Goal: Task Accomplishment & Management: Manage account settings

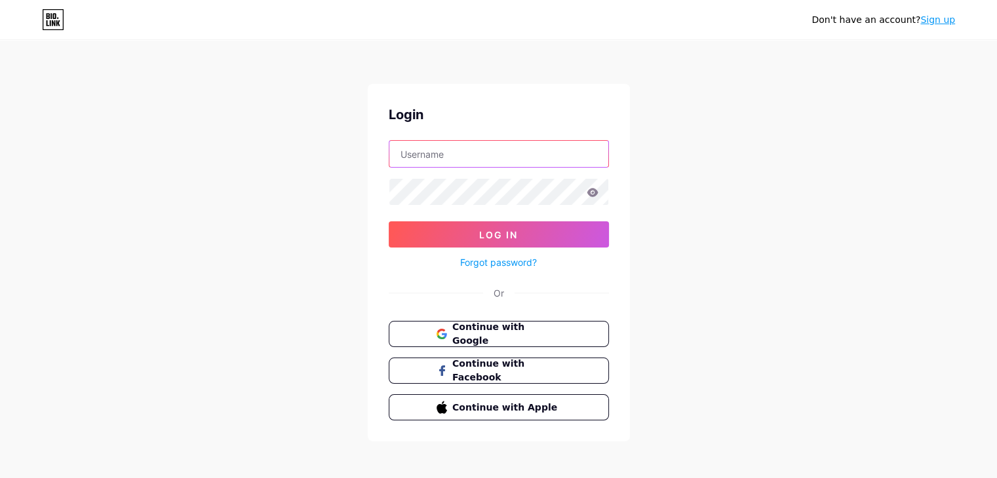
type input "[EMAIL_ADDRESS][DOMAIN_NAME]"
click at [594, 193] on icon at bounding box center [591, 192] width 11 height 9
click at [592, 193] on icon at bounding box center [591, 192] width 11 height 9
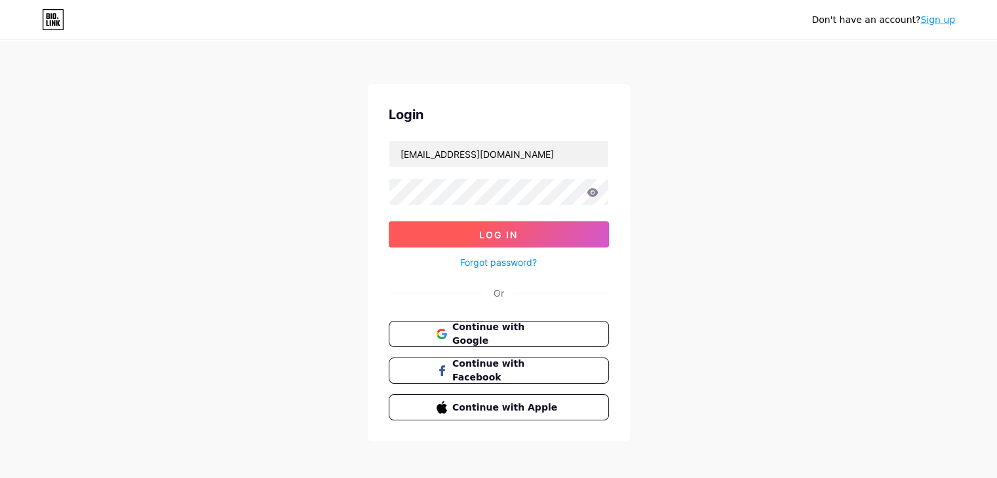
click at [539, 234] on button "Log In" at bounding box center [499, 234] width 220 height 26
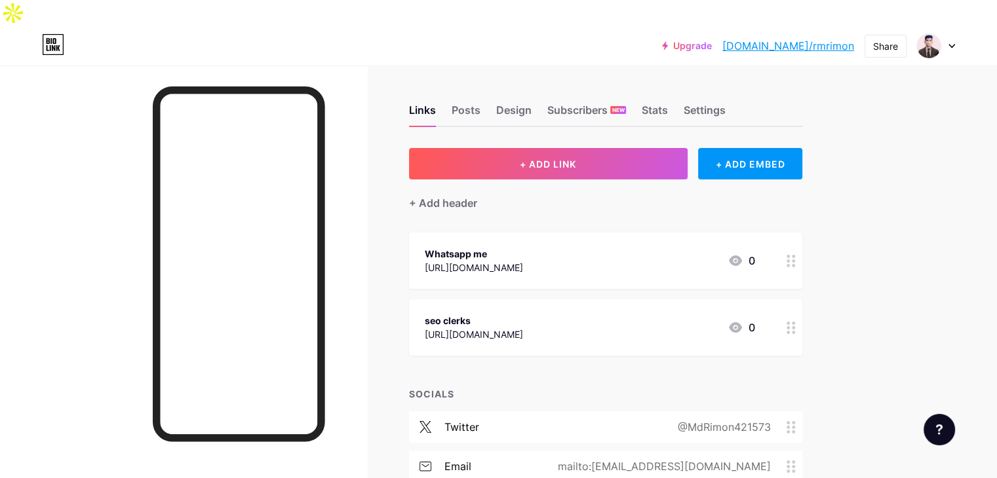
click at [838, 38] on link "[DOMAIN_NAME]/rmrimon" at bounding box center [788, 46] width 132 height 16
click at [953, 44] on icon at bounding box center [951, 46] width 7 height 5
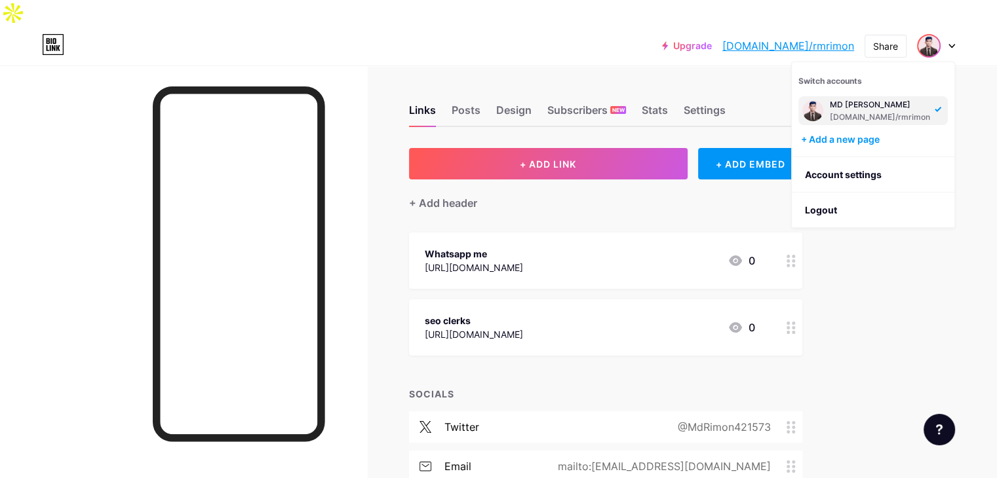
click at [818, 100] on img at bounding box center [812, 110] width 21 height 21
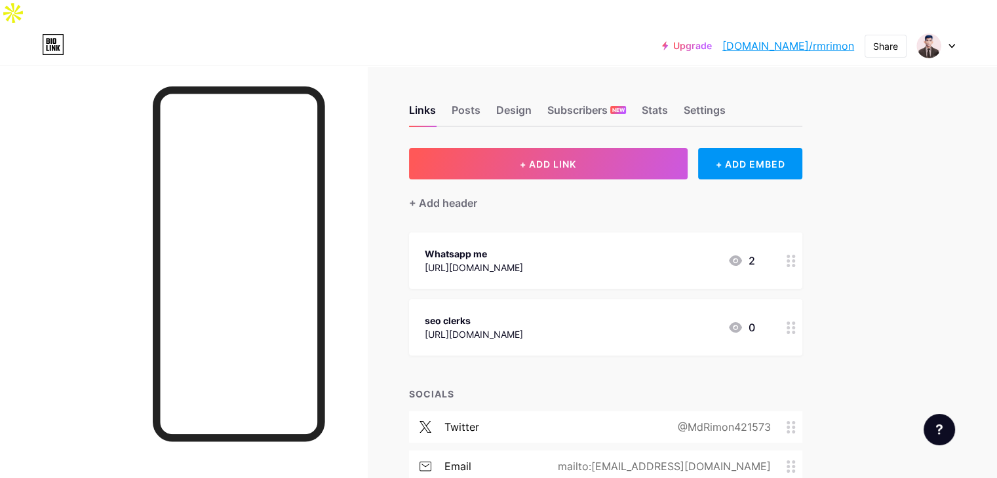
click at [953, 45] on icon at bounding box center [951, 46] width 5 height 3
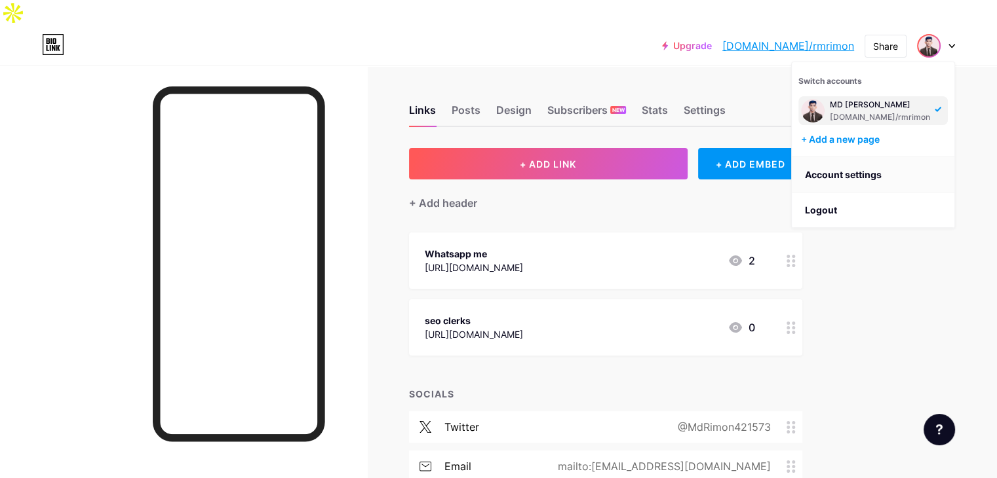
click at [860, 157] on link "Account settings" at bounding box center [873, 174] width 163 height 35
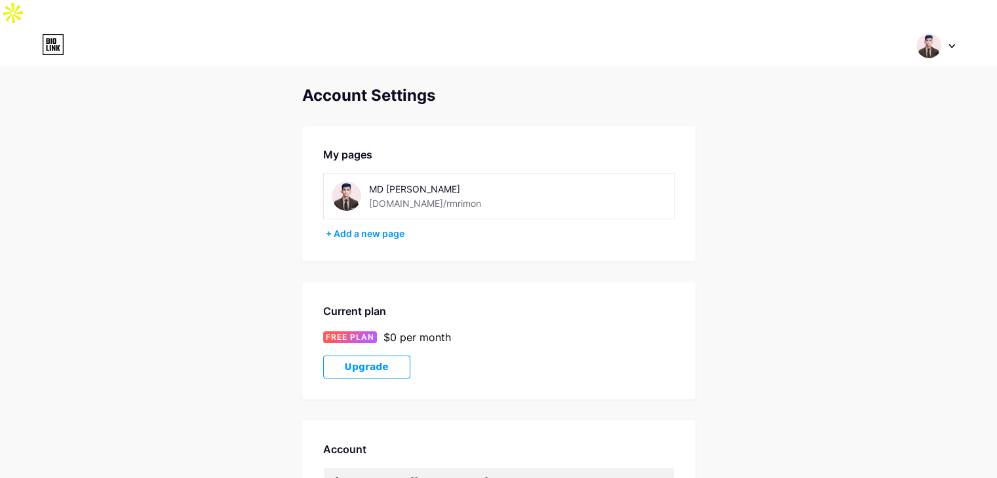
click at [519, 182] on div "MD Rimon bio.link/rmrimon" at bounding box center [443, 196] width 223 height 29
click at [450, 184] on div "MD Rimon bio.link/rmrimon" at bounding box center [461, 196] width 185 height 29
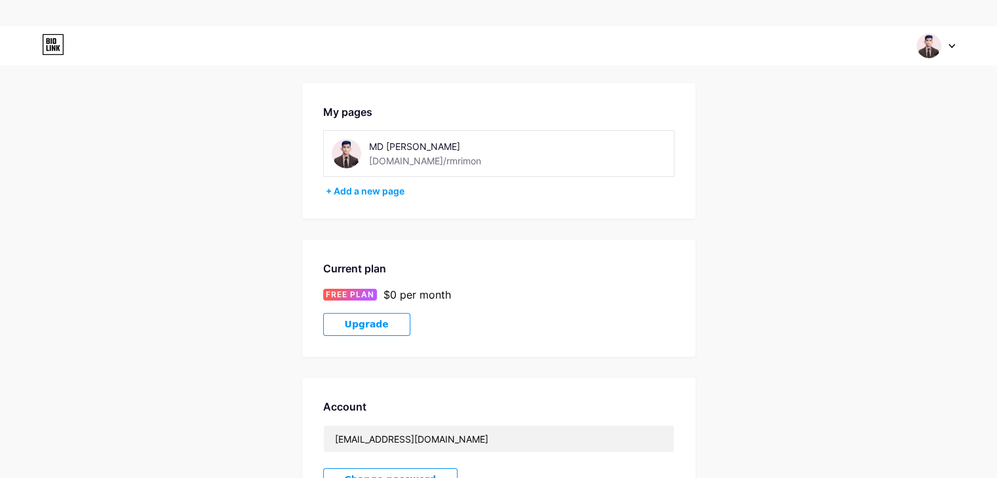
scroll to position [66, 0]
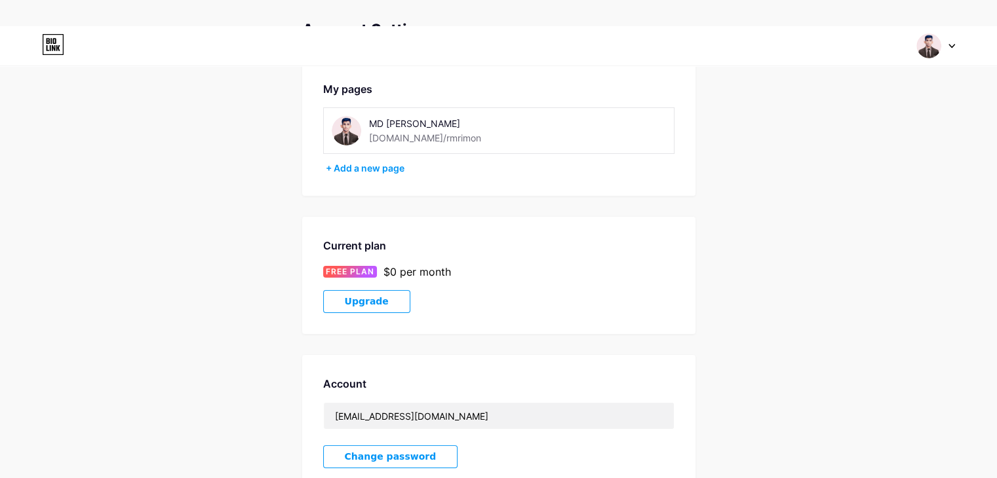
click at [434, 131] on div "[DOMAIN_NAME]/rmrimon" at bounding box center [425, 138] width 112 height 14
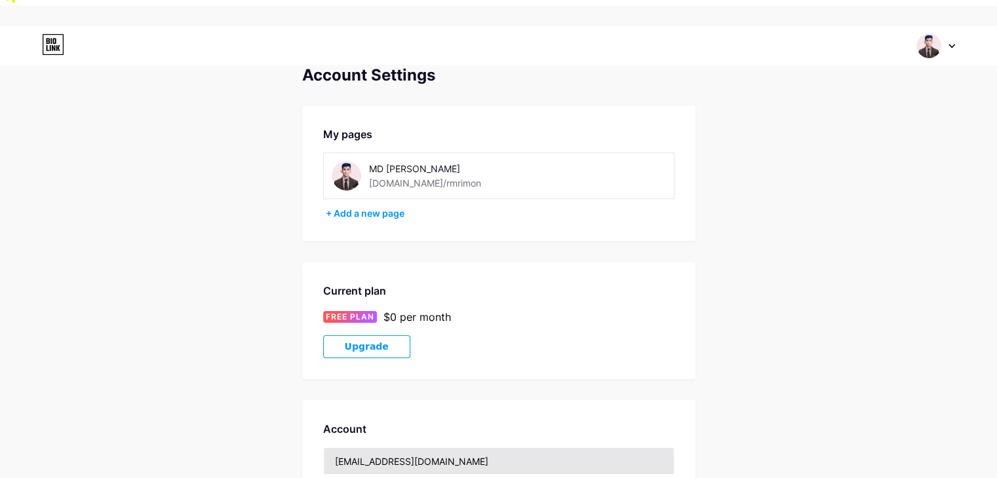
scroll to position [0, 0]
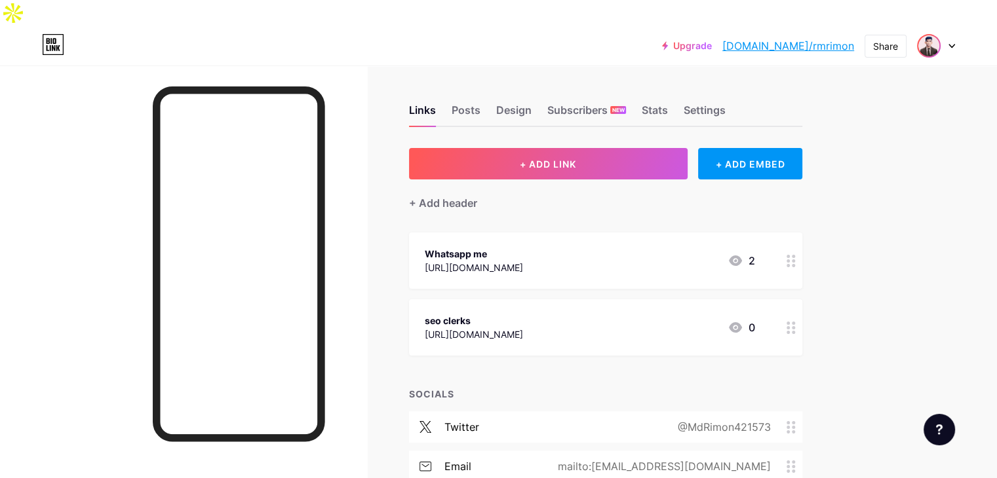
click at [927, 35] on img at bounding box center [928, 45] width 21 height 21
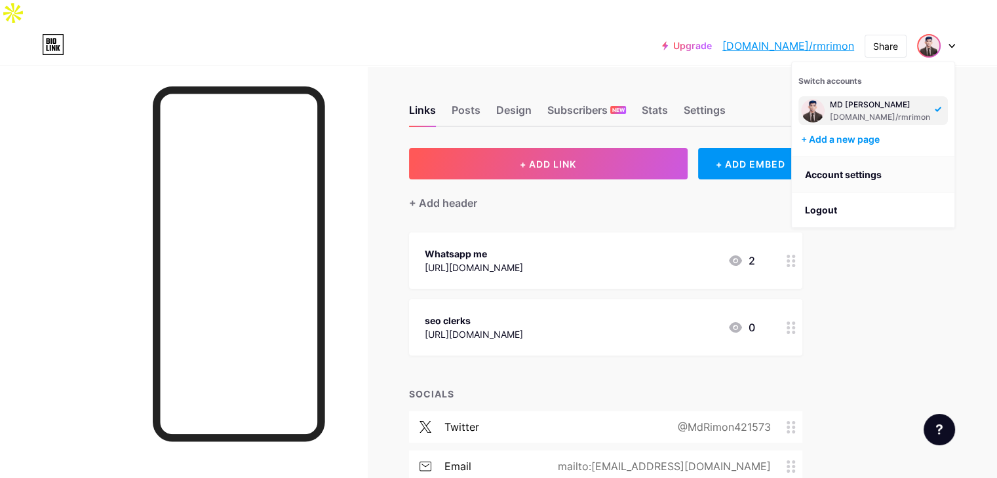
click at [861, 157] on link "Account settings" at bounding box center [873, 174] width 163 height 35
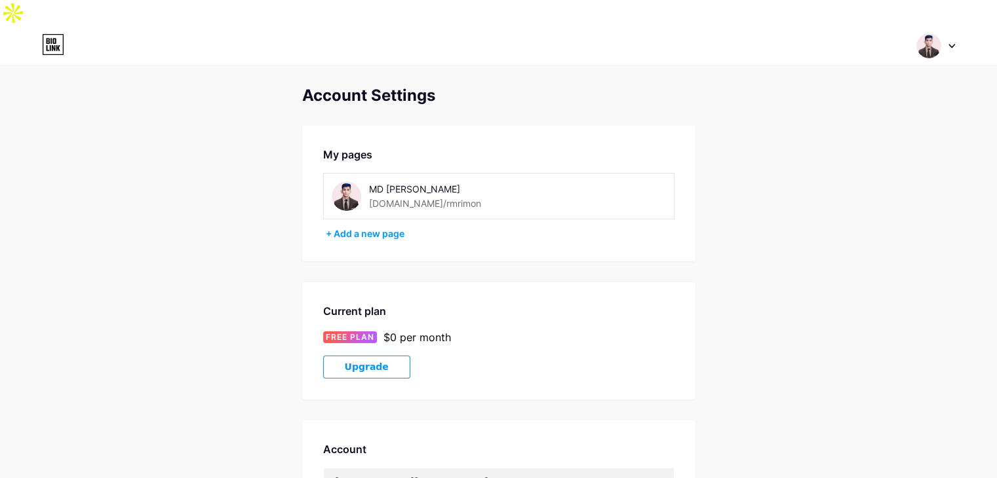
click at [336, 182] on img at bounding box center [346, 196] width 29 height 29
click at [371, 182] on div "MD [PERSON_NAME]" at bounding box center [461, 189] width 185 height 14
click at [347, 182] on img at bounding box center [346, 196] width 29 height 29
click at [385, 182] on div "MD Rimon bio.link/rmrimon" at bounding box center [461, 196] width 185 height 29
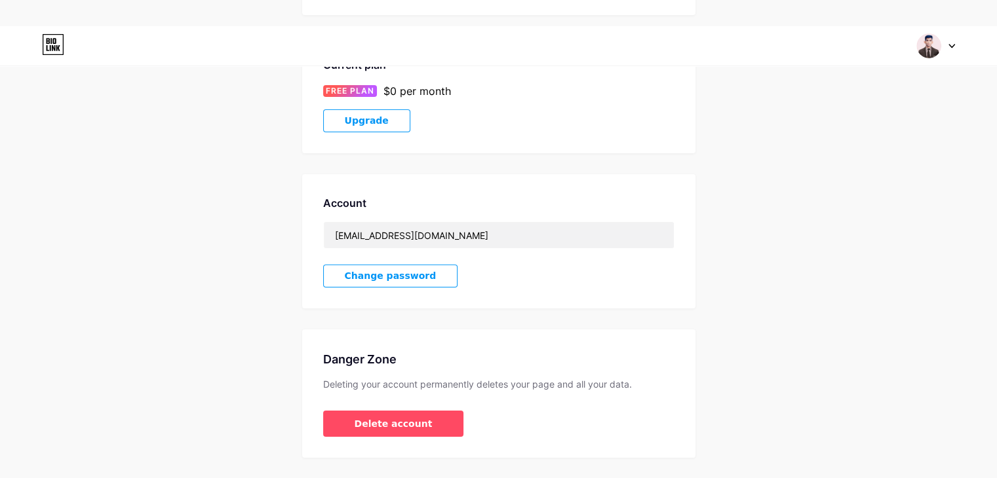
scroll to position [252, 0]
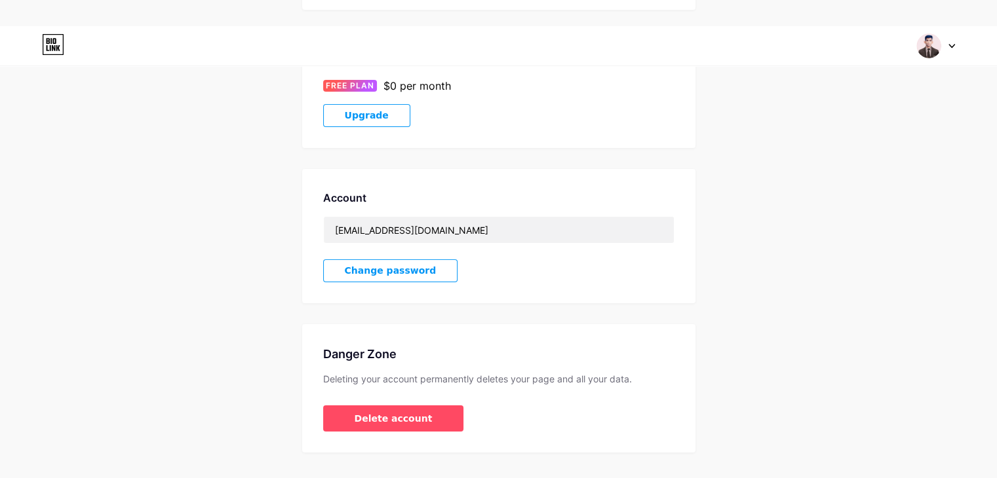
click at [948, 44] on icon at bounding box center [951, 46] width 7 height 5
click at [886, 100] on div "MD [PERSON_NAME]" at bounding box center [880, 105] width 100 height 10
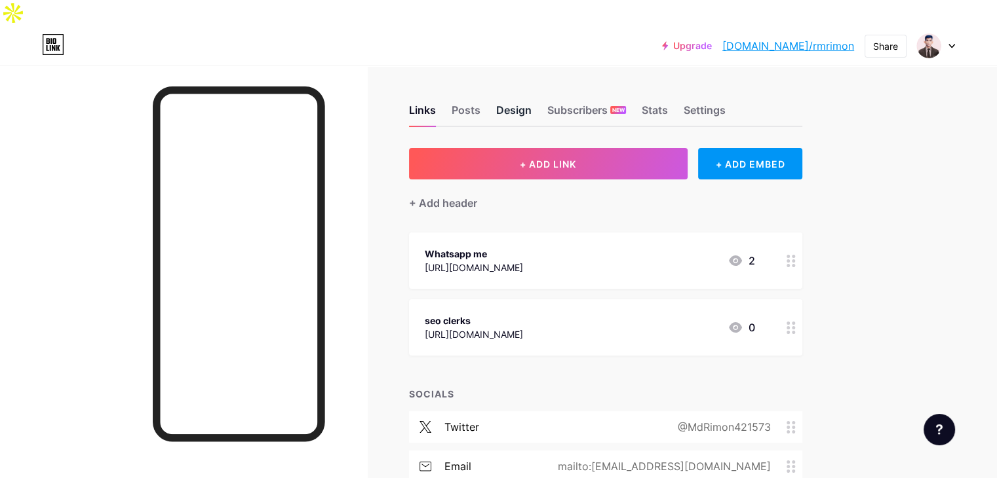
click at [531, 102] on div "Design" at bounding box center [513, 114] width 35 height 24
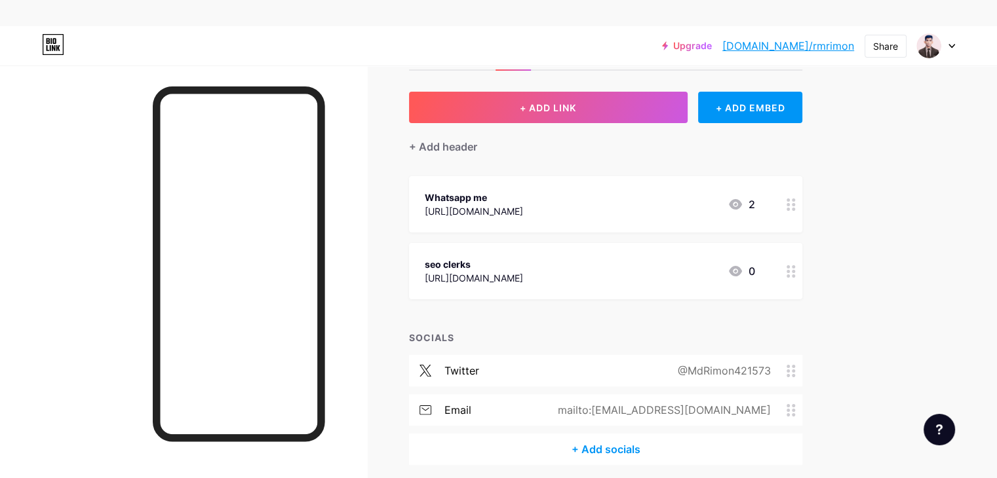
scroll to position [81, 0]
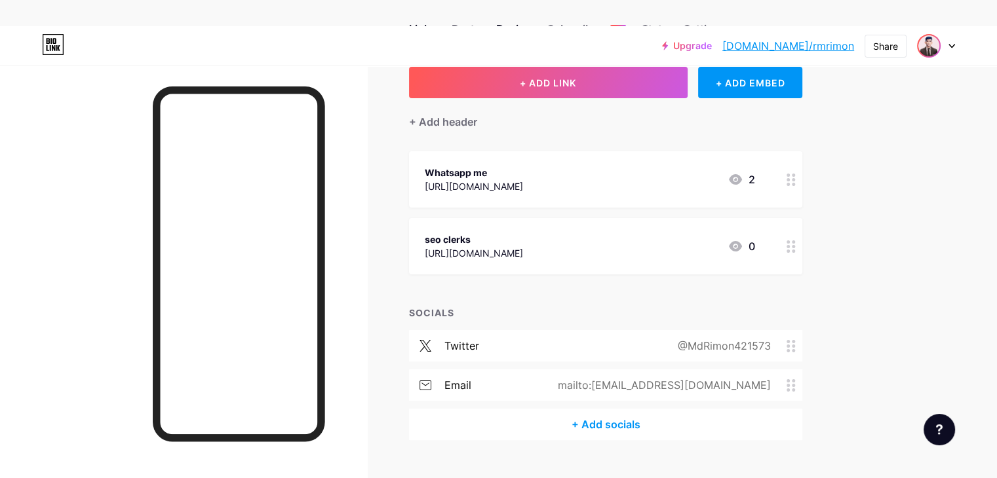
click at [923, 35] on img at bounding box center [928, 45] width 21 height 21
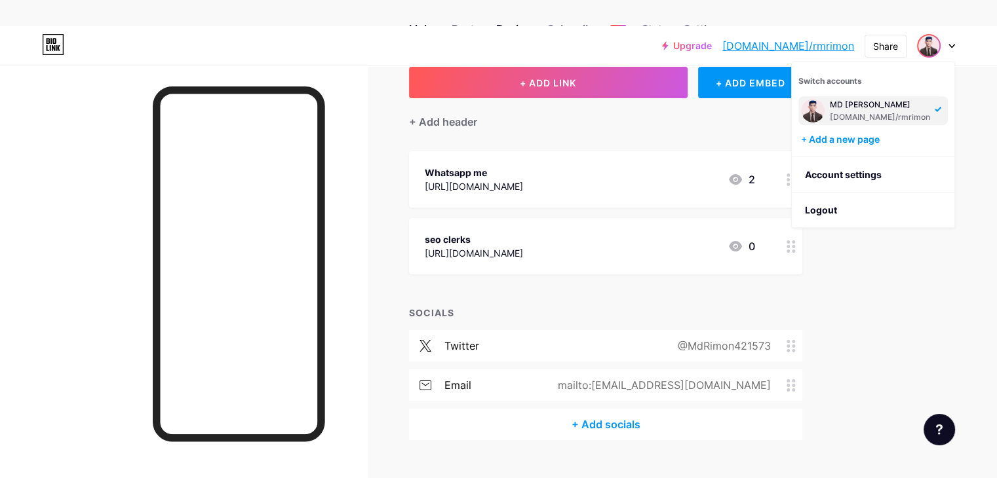
click at [875, 112] on div "[DOMAIN_NAME]/rmrimon" at bounding box center [880, 117] width 100 height 10
click at [844, 157] on link "Account settings" at bounding box center [873, 174] width 163 height 35
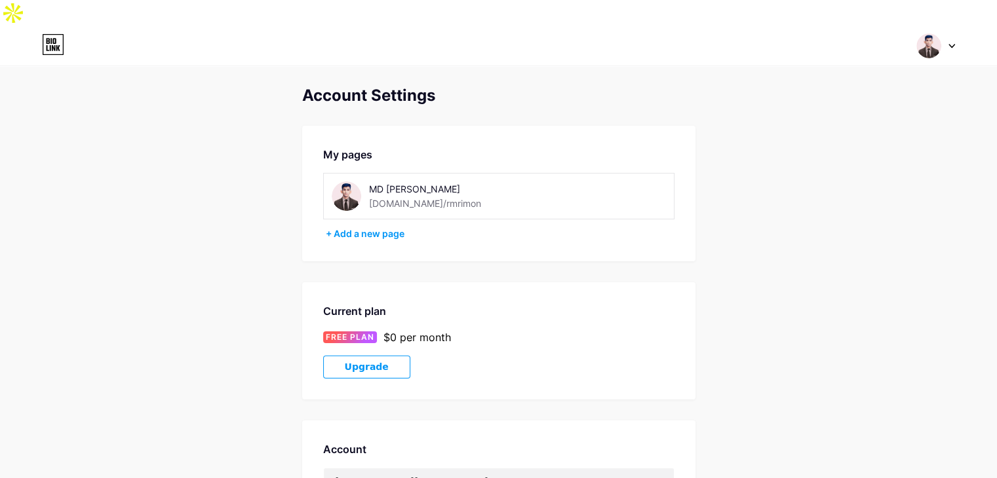
click at [949, 34] on div at bounding box center [936, 46] width 38 height 24
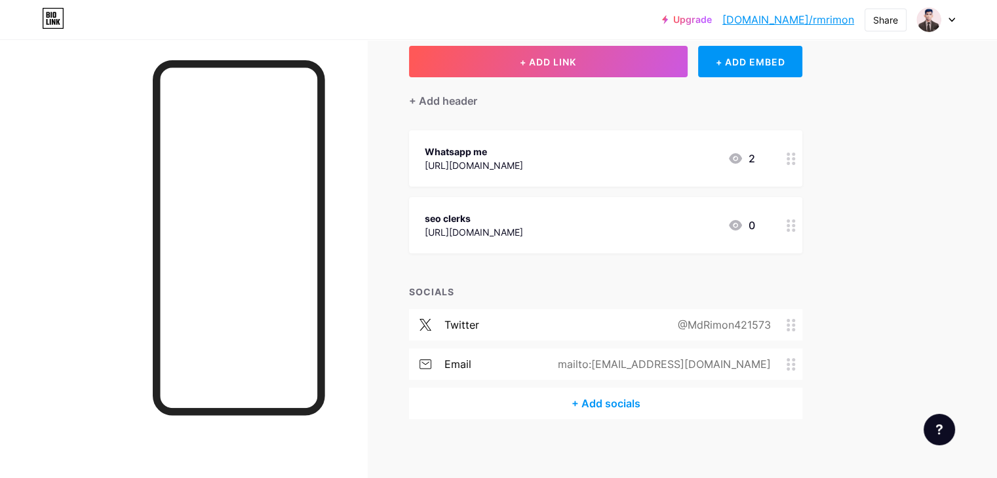
scroll to position [81, 0]
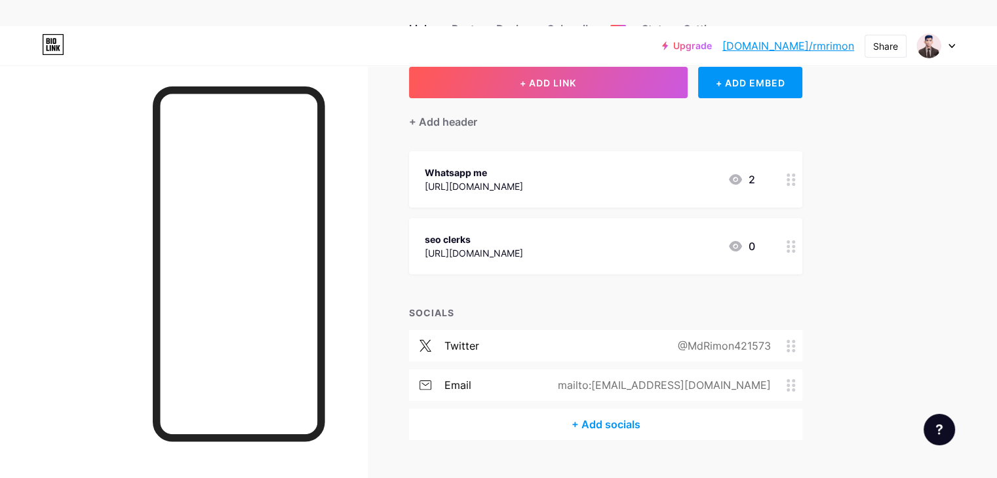
click at [832, 38] on link "[DOMAIN_NAME]/rmrimon" at bounding box center [788, 46] width 132 height 16
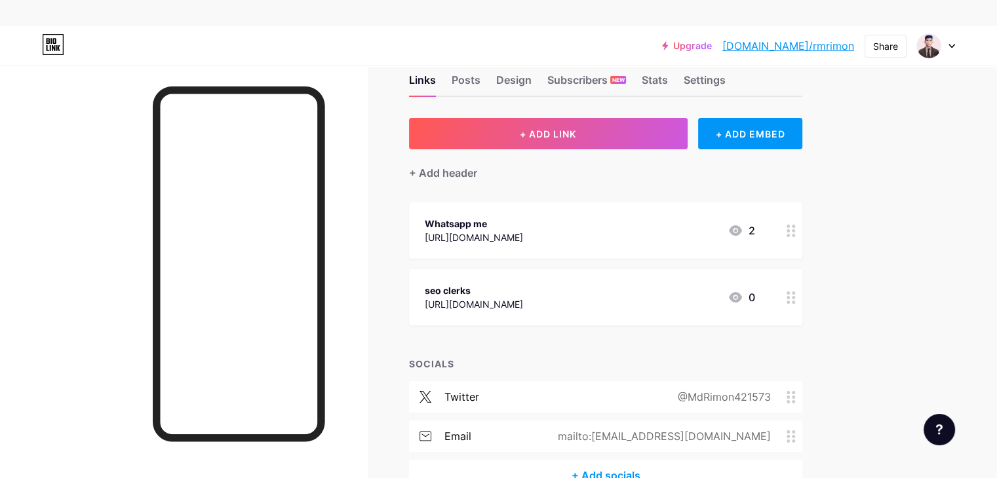
scroll to position [0, 0]
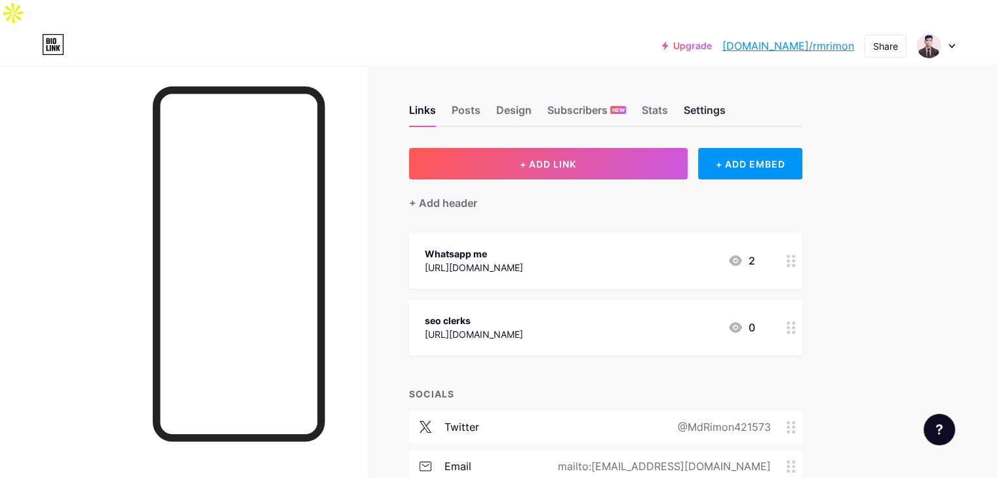
click at [725, 102] on div "Settings" at bounding box center [704, 114] width 42 height 24
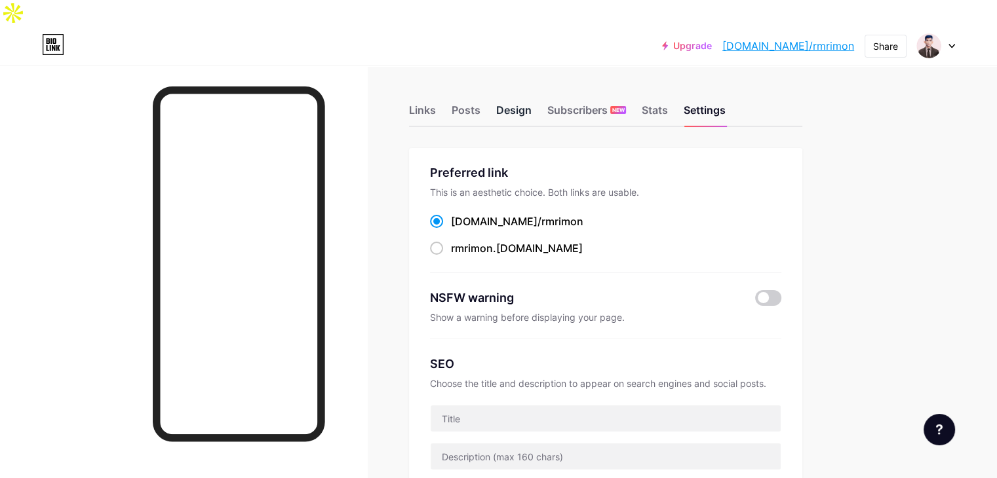
click at [531, 102] on div "Design" at bounding box center [513, 114] width 35 height 24
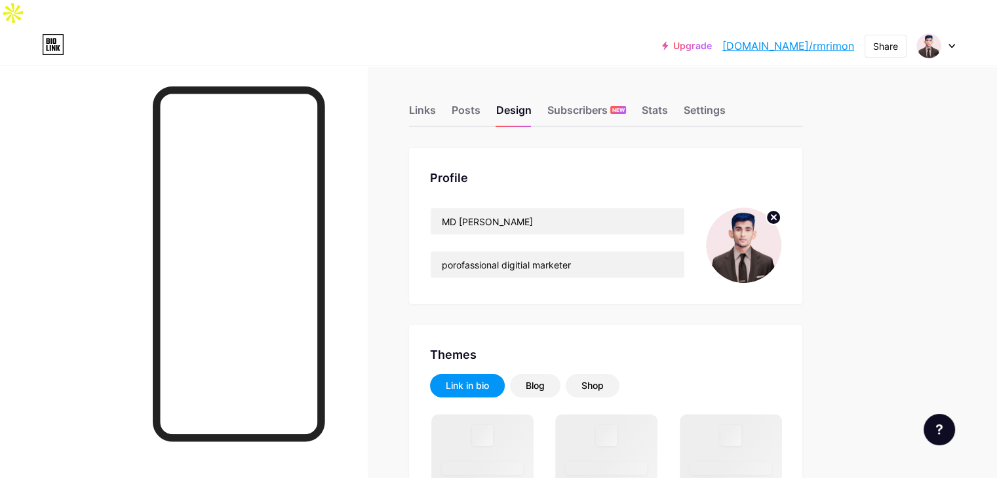
click at [781, 231] on img at bounding box center [743, 245] width 75 height 75
click at [776, 215] on icon at bounding box center [773, 217] width 5 height 5
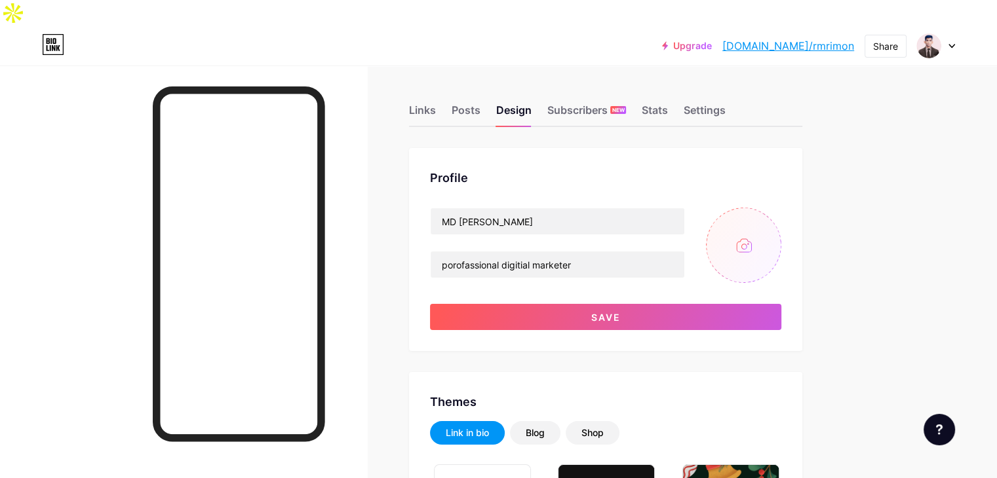
click at [781, 233] on input "file" at bounding box center [743, 245] width 75 height 75
click at [781, 217] on input "file" at bounding box center [743, 245] width 75 height 75
type input "C:\fakepath\f2069a3c-5732-40ac-8dd0-83c9d8e2905b.jpg"
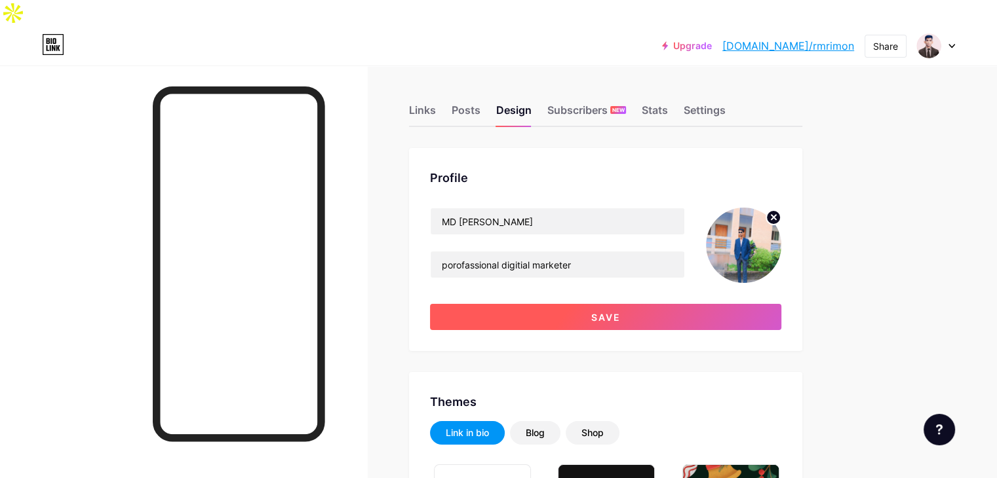
click at [603, 304] on button "Save" at bounding box center [605, 317] width 351 height 26
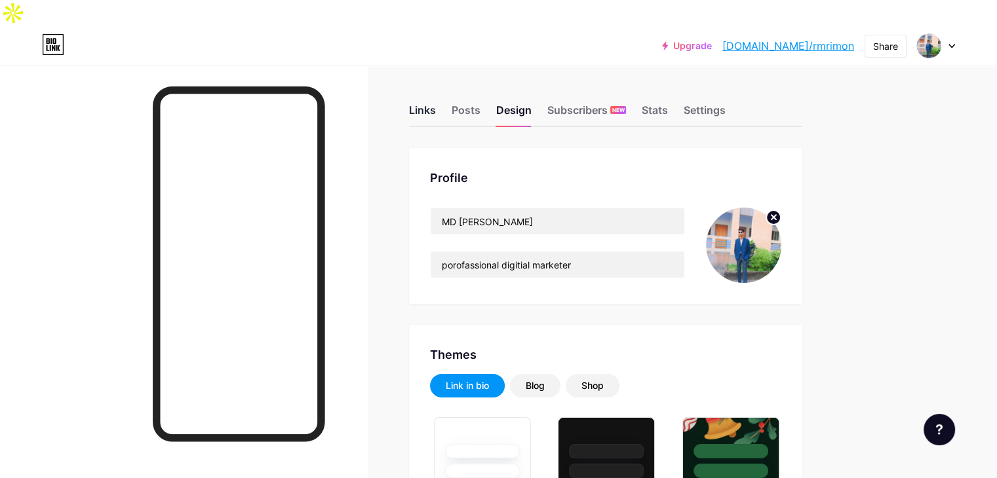
click at [436, 102] on div "Links" at bounding box center [422, 114] width 27 height 24
